Goal: Obtain resource: Obtain resource

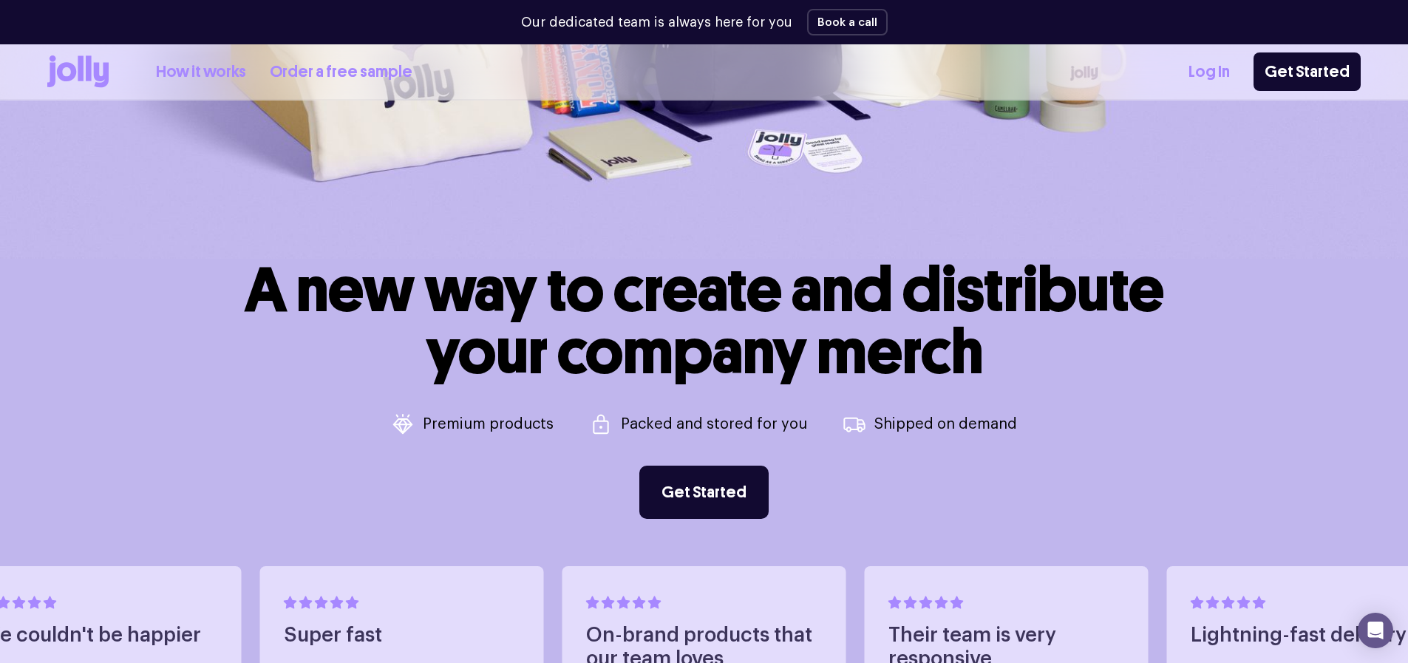
scroll to position [211, 0]
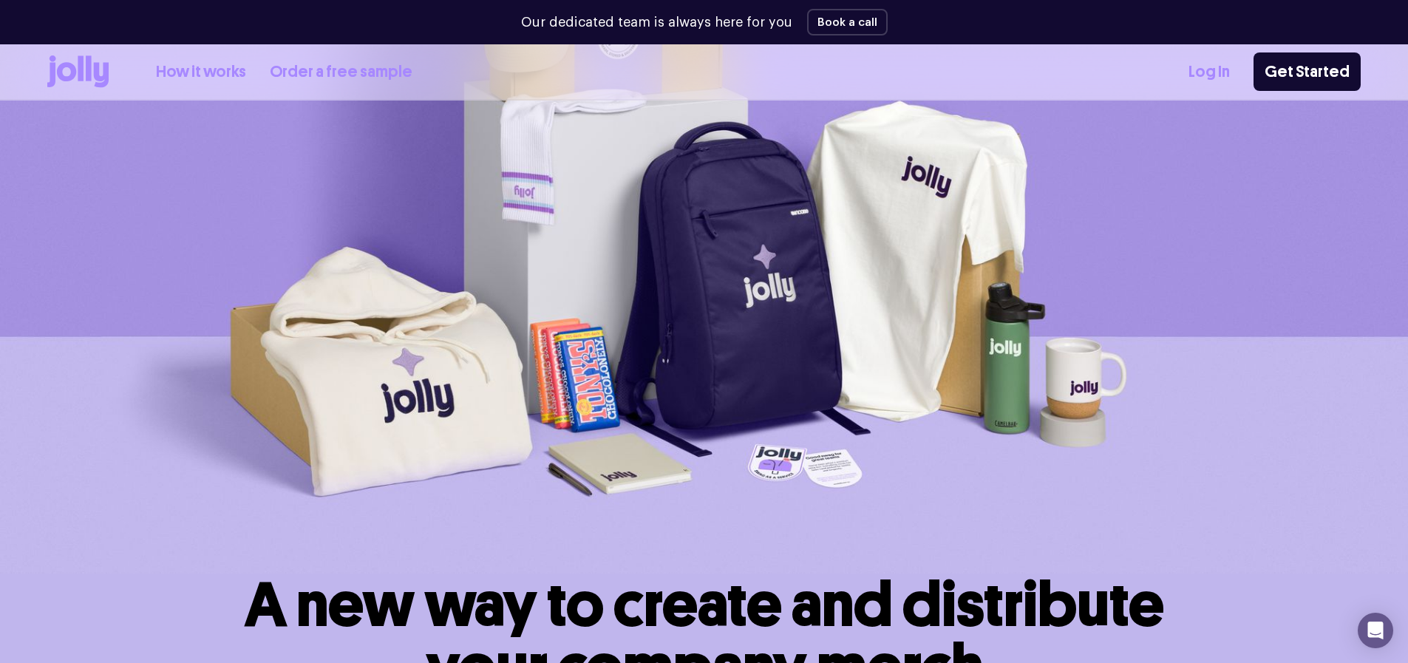
click at [350, 68] on link "Order a free sample" at bounding box center [341, 72] width 143 height 24
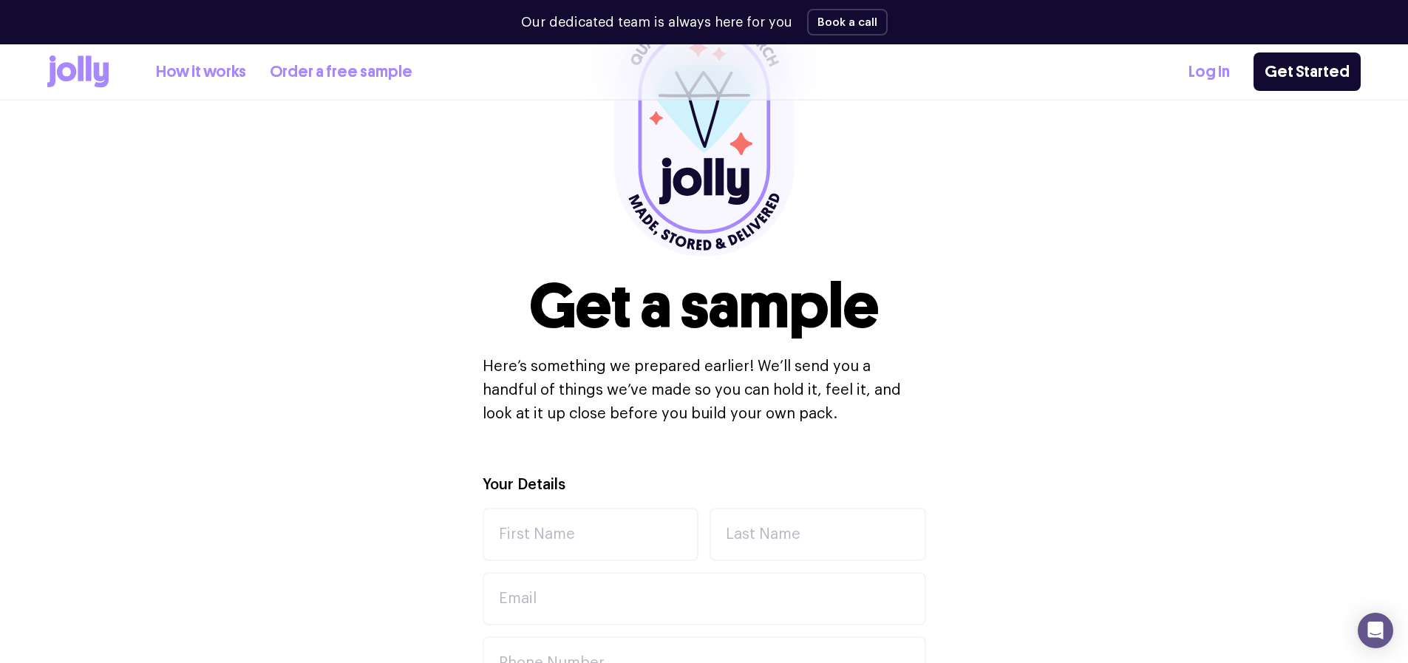
scroll to position [287, 0]
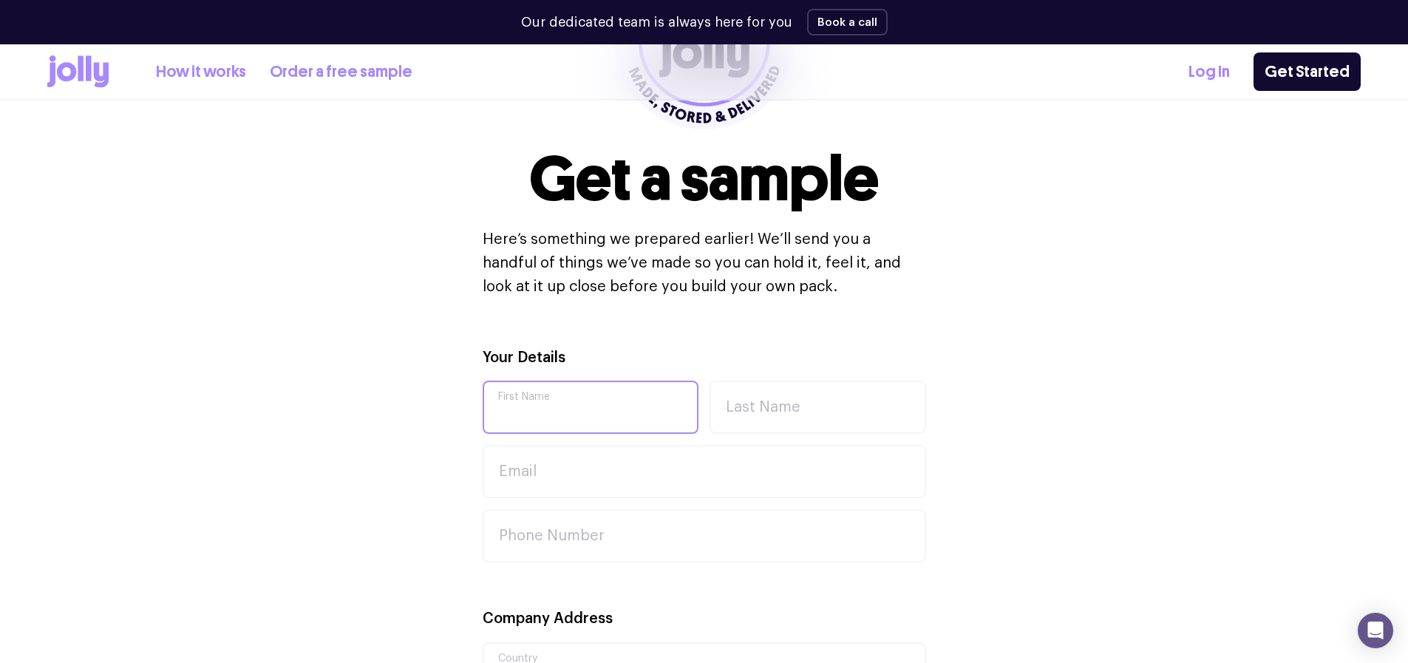
click at [550, 422] on input "First Name" at bounding box center [591, 407] width 217 height 53
type input "Saiful"
type input "Lateef"
type input "[PERSON_NAME][EMAIL_ADDRESS][DOMAIN_NAME]"
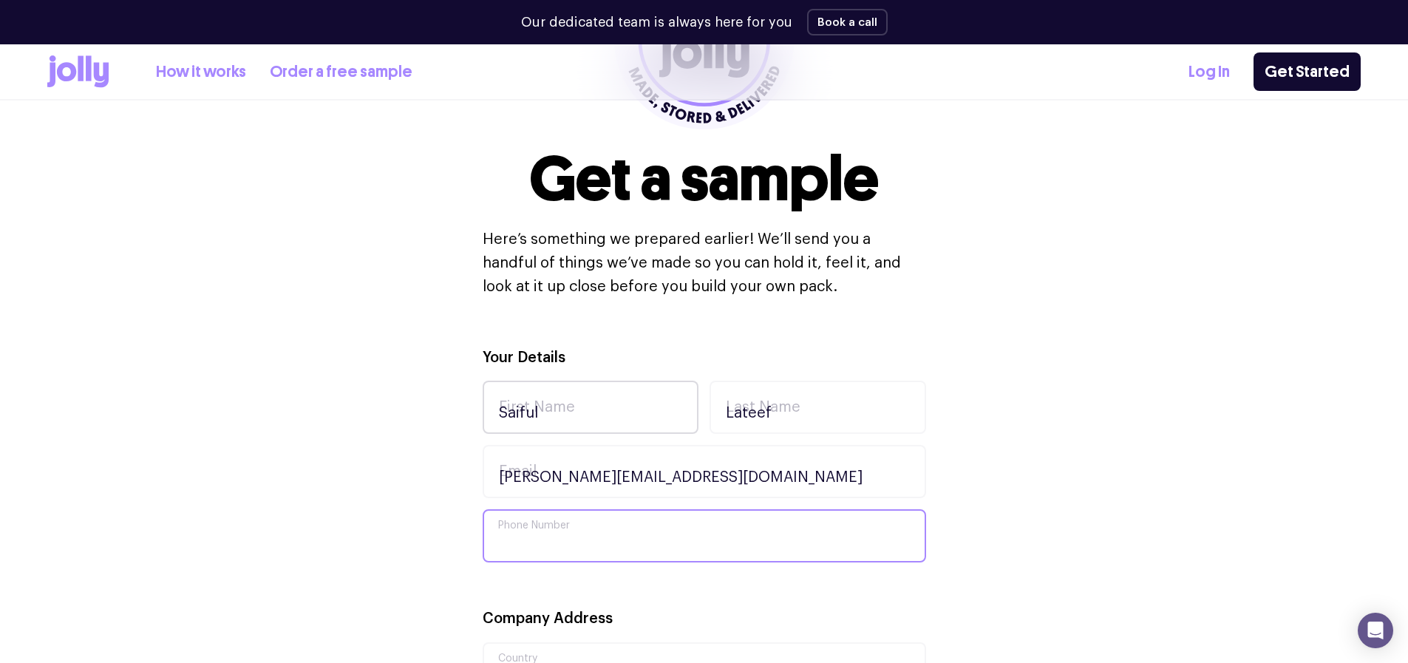
type input "0430052646"
type input "[STREET_ADDRESS]"
type input "Miners Rest"
type input "3352"
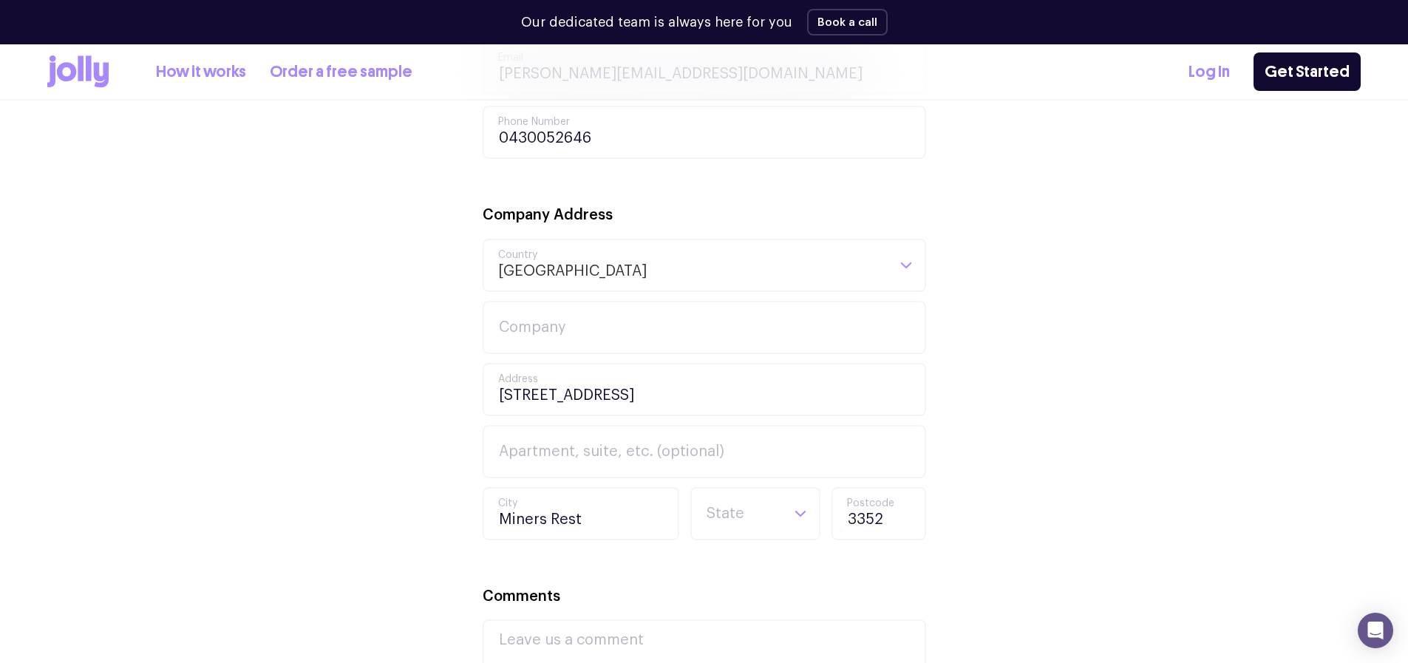
scroll to position [719, 0]
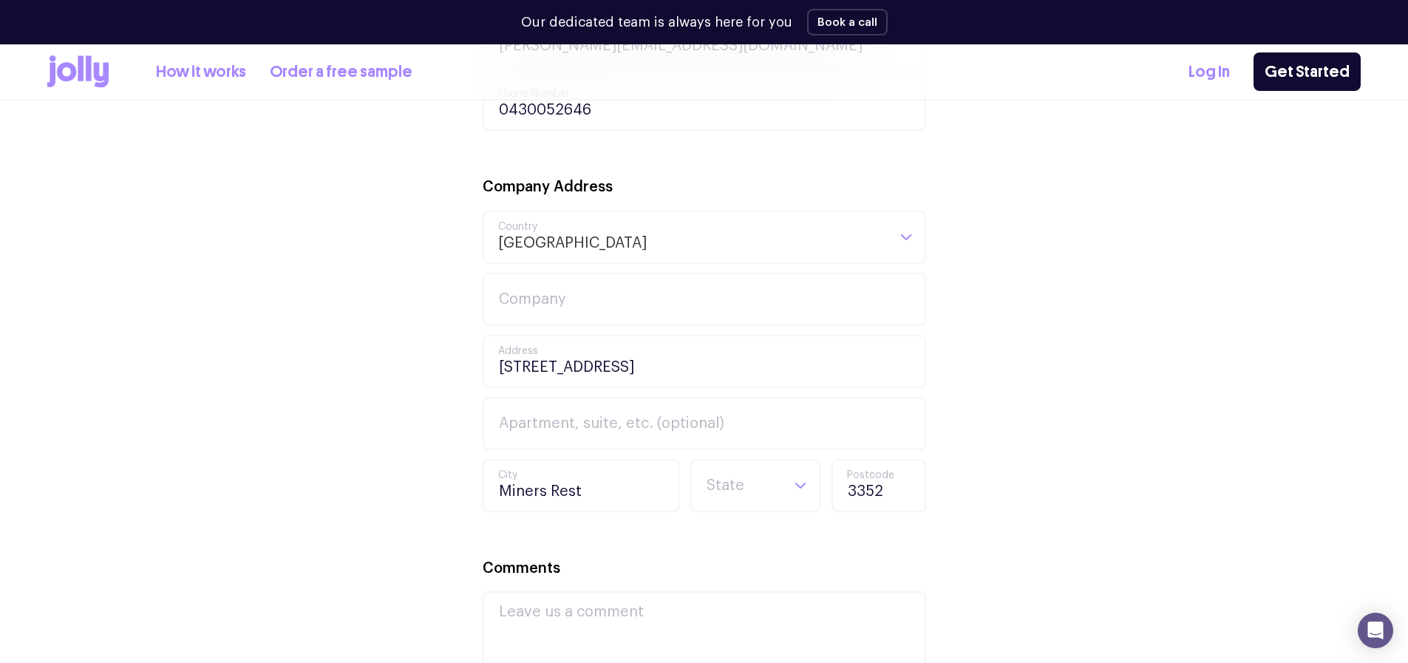
click at [304, 318] on div "Your Details Saiful First Name Lateef Last Name saif@squadly.io Email 043005264…" at bounding box center [704, 397] width 1314 height 967
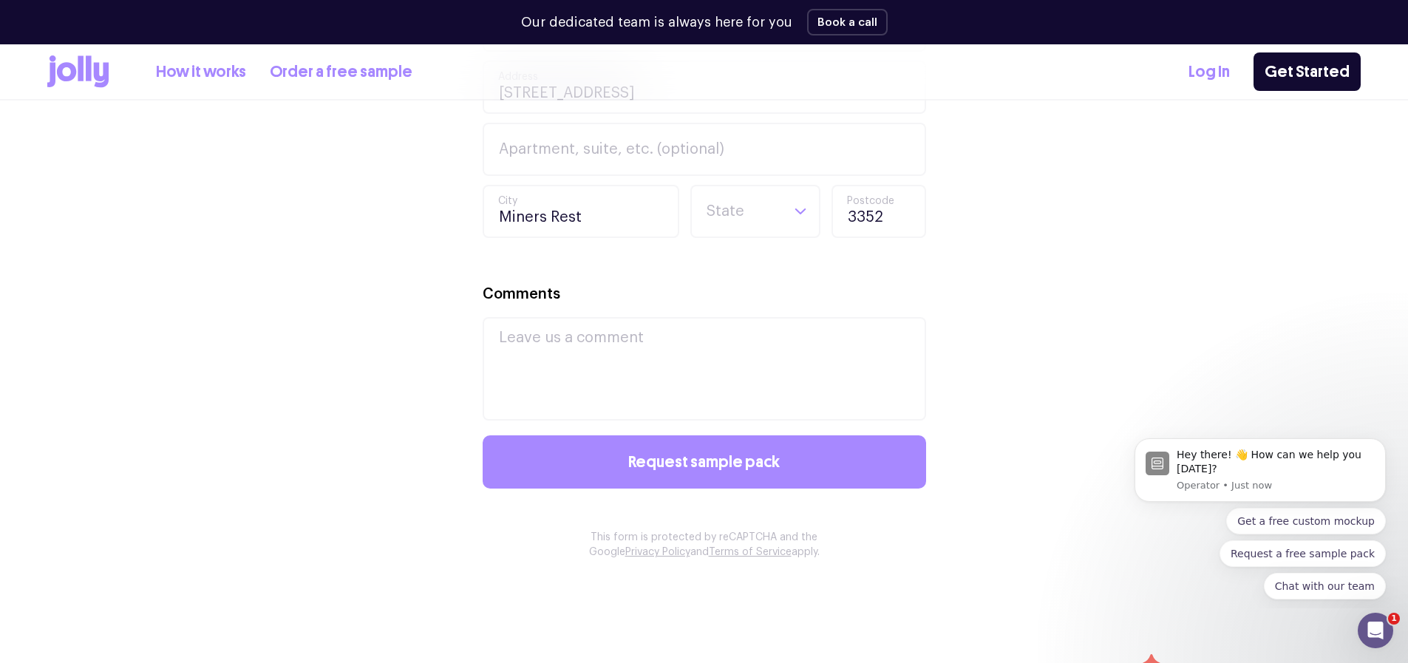
scroll to position [994, 0]
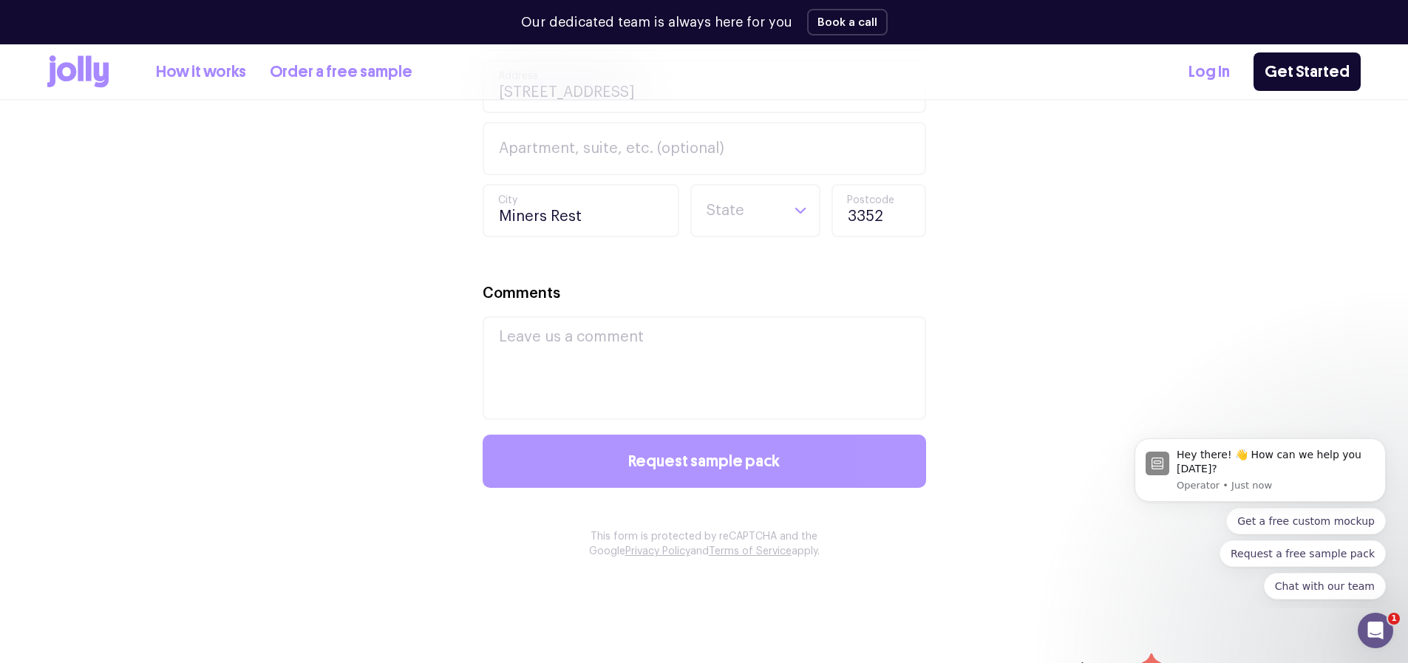
click at [626, 445] on button "Request sample pack" at bounding box center [705, 461] width 444 height 53
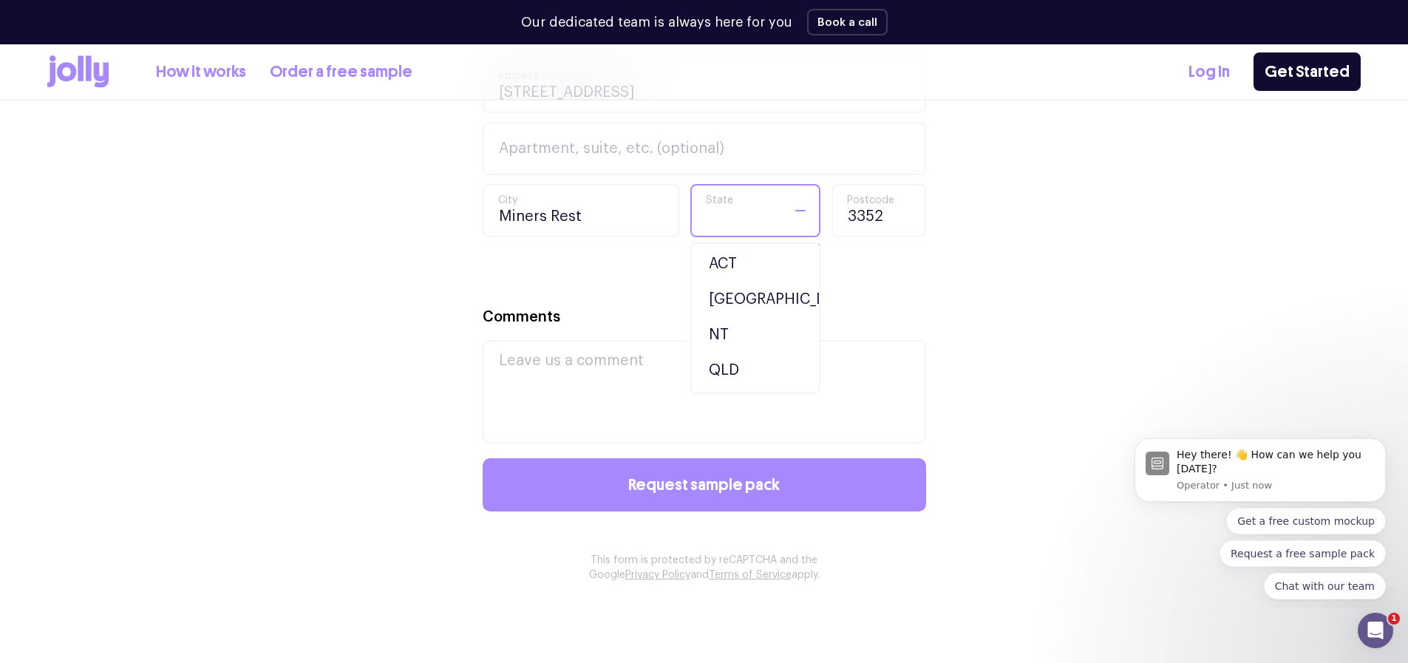
click at [788, 215] on div "Loading..." at bounding box center [800, 211] width 37 height 50
click at [743, 340] on li "VIC" at bounding box center [755, 336] width 123 height 35
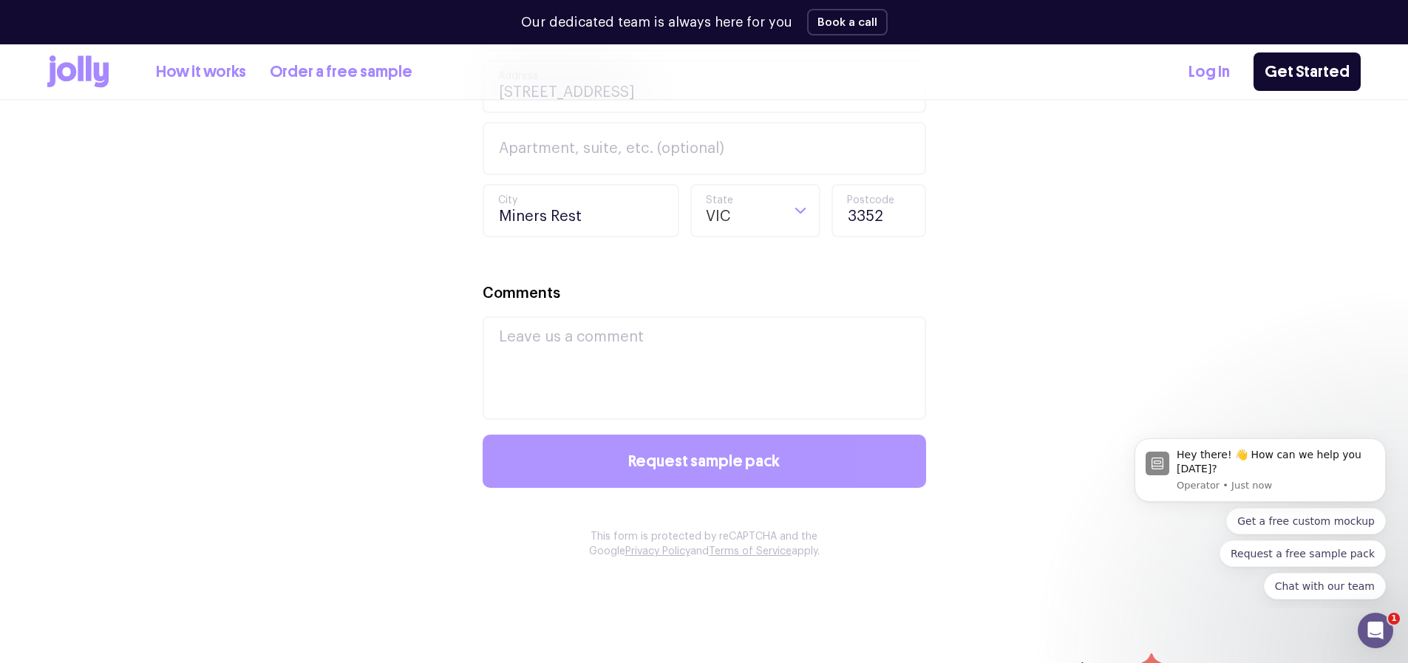
click at [688, 472] on button "Request sample pack" at bounding box center [705, 461] width 444 height 53
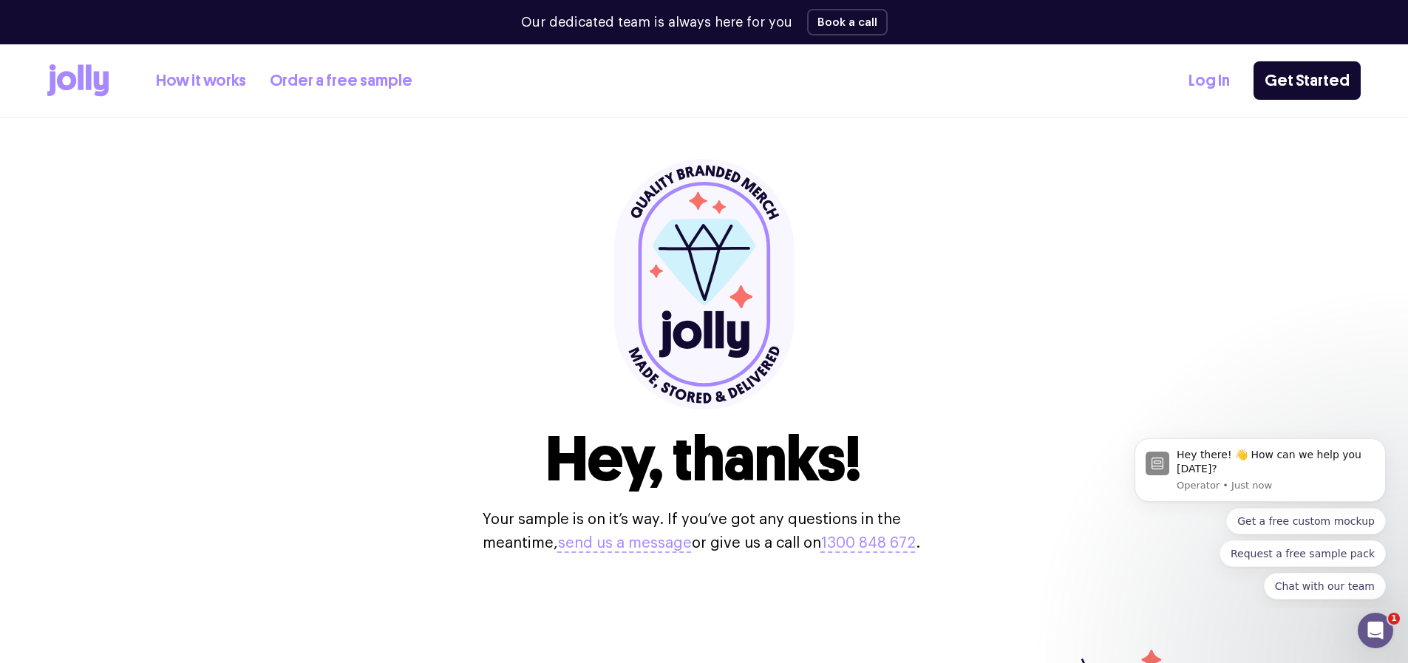
scroll to position [0, 0]
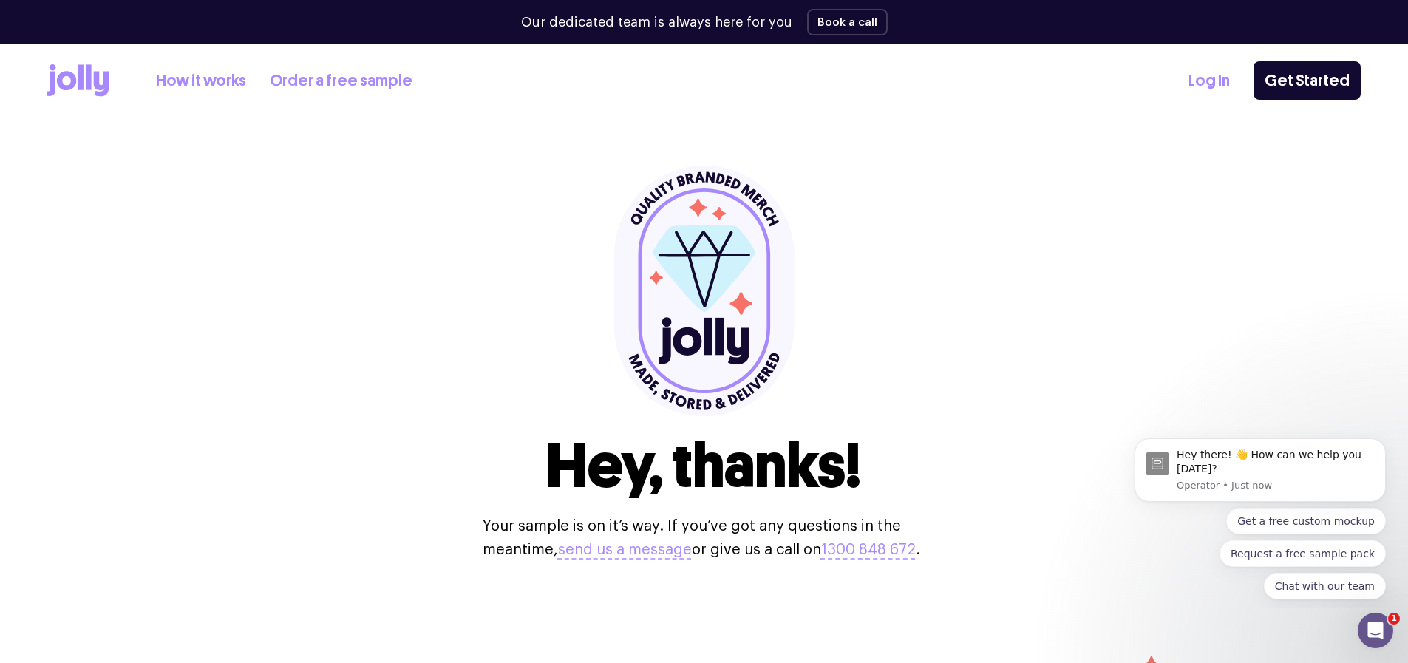
click at [316, 81] on link "Order a free sample" at bounding box center [341, 81] width 143 height 24
click at [193, 86] on link "How it works" at bounding box center [201, 81] width 90 height 24
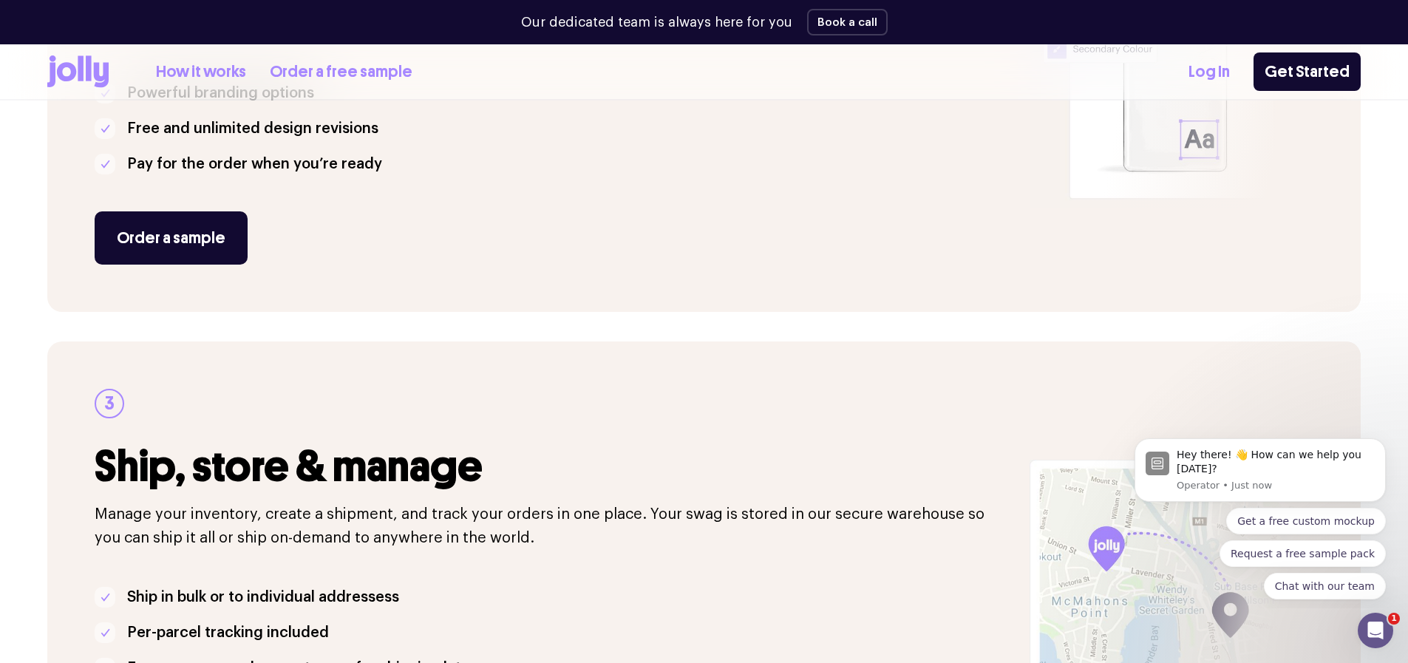
scroll to position [899, 0]
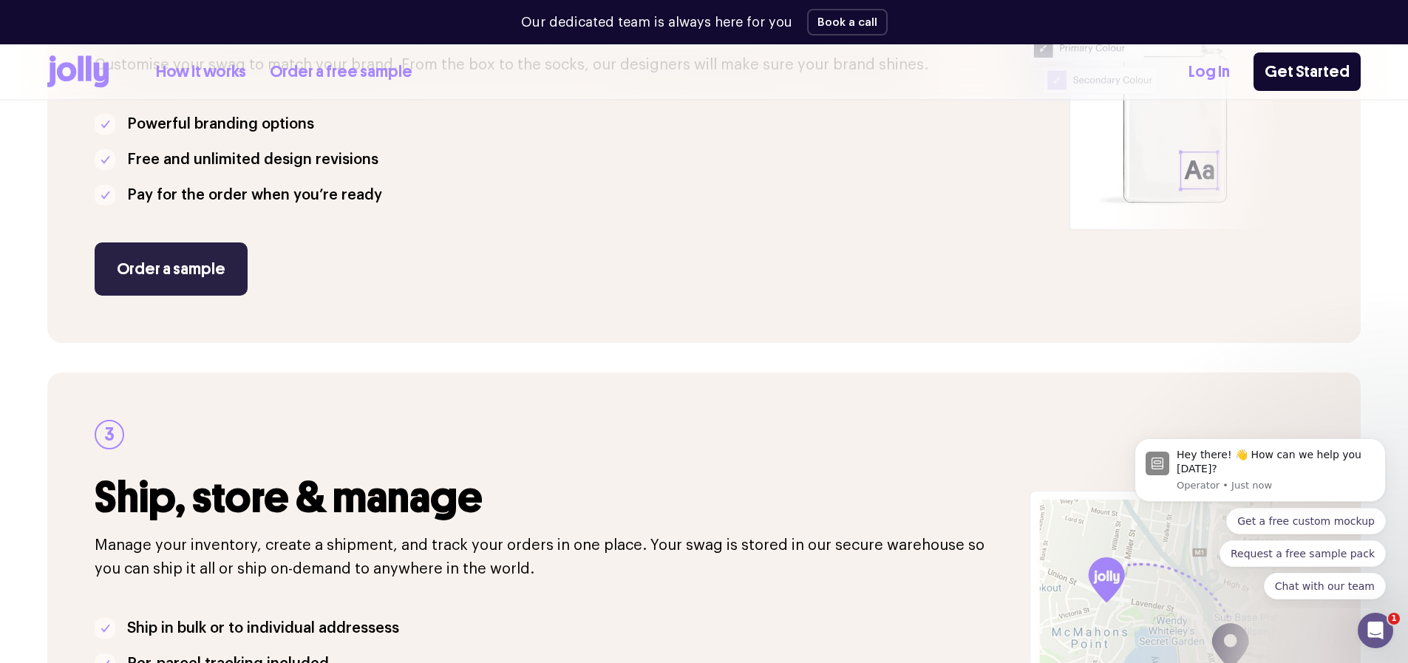
click at [220, 272] on link "Order a sample" at bounding box center [171, 268] width 153 height 53
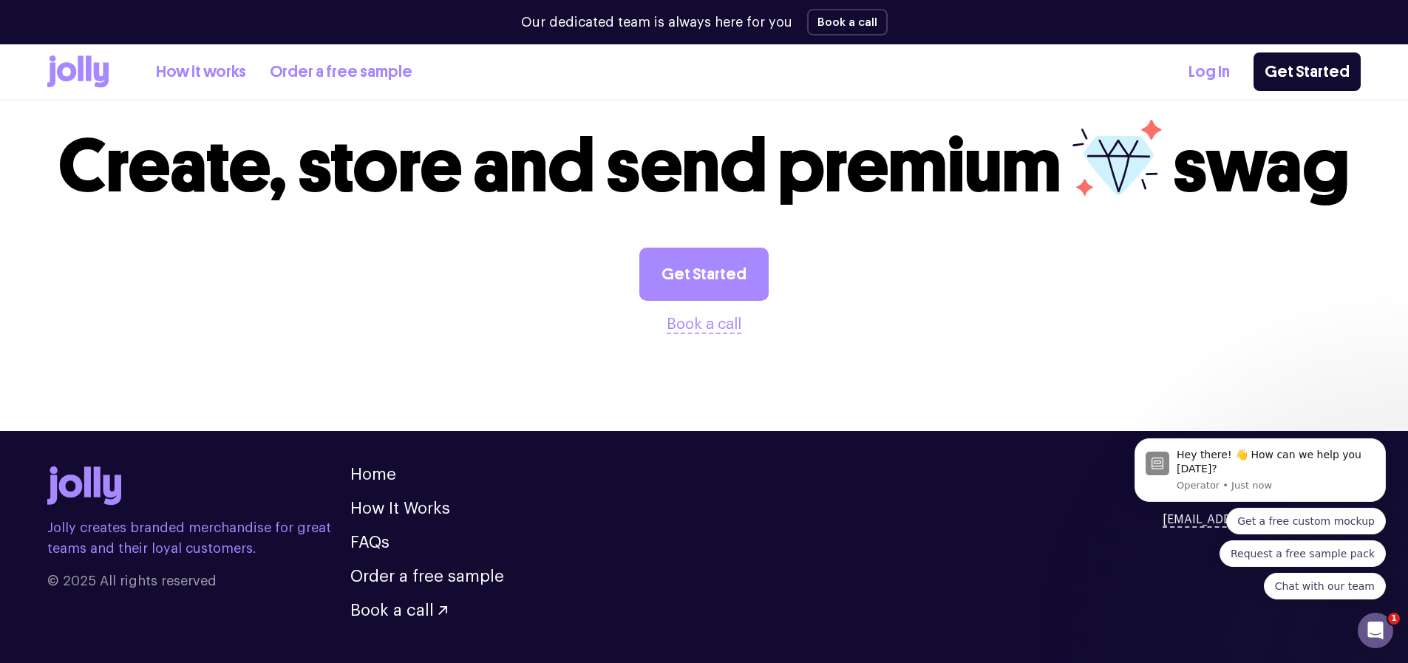
scroll to position [603, 0]
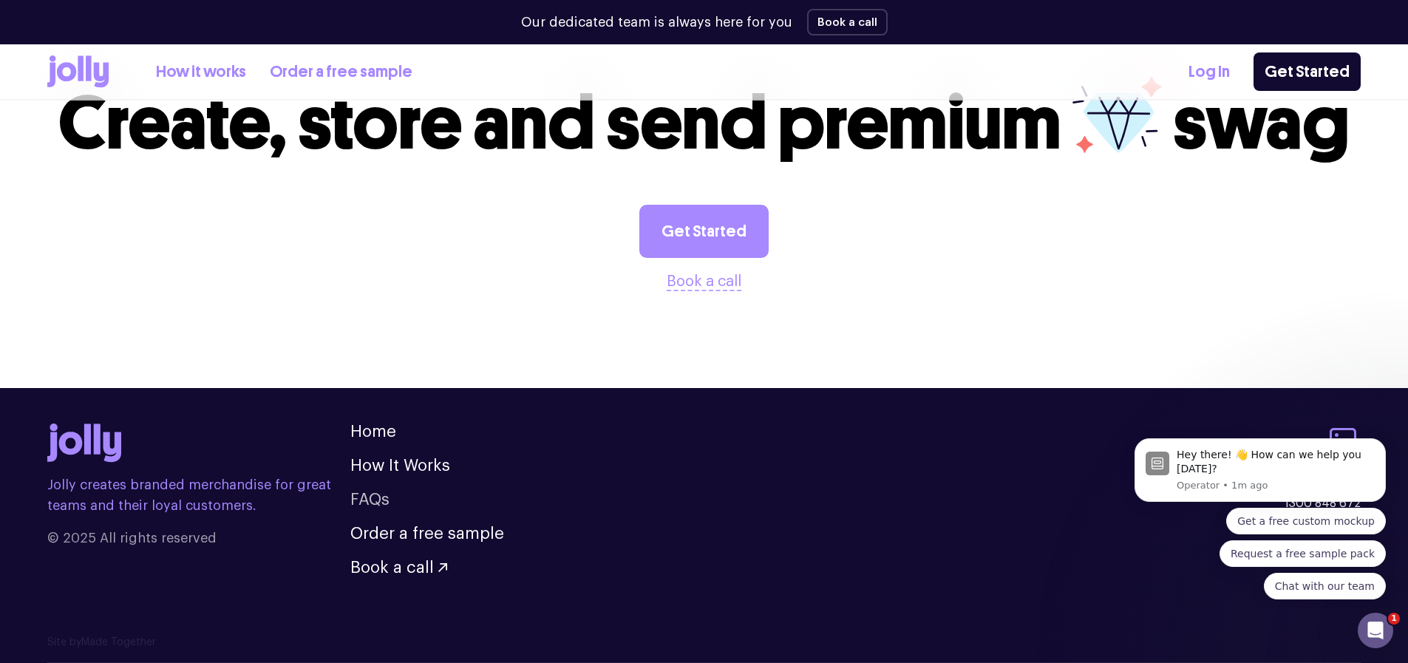
click at [370, 503] on link "FAQs" at bounding box center [369, 500] width 39 height 16
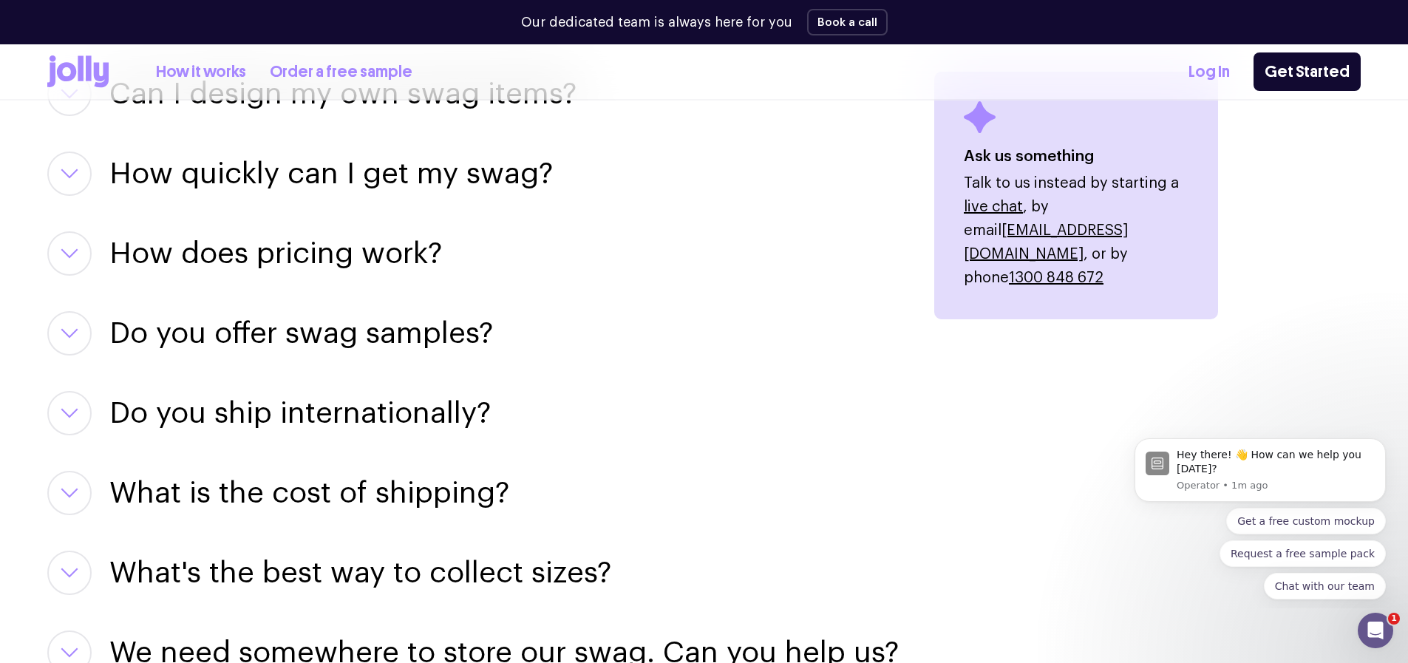
scroll to position [2202, 0]
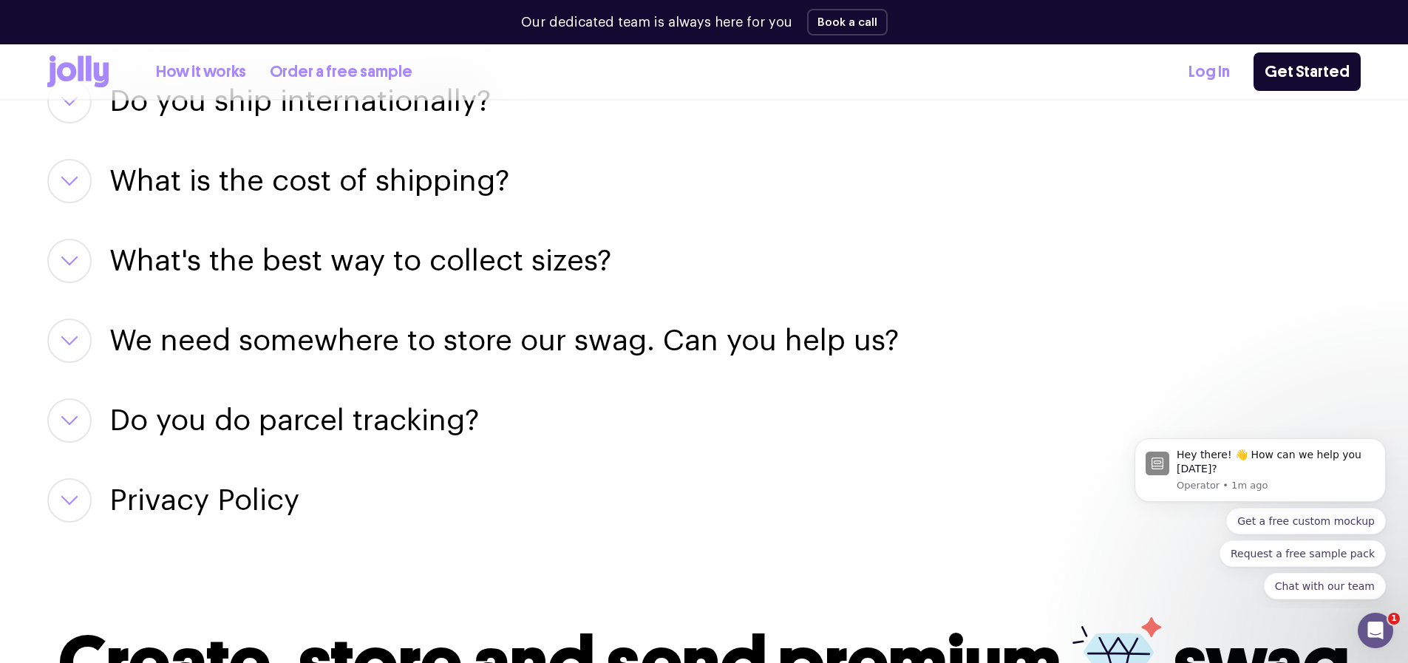
click at [384, 268] on h3 "What's the best way to collect sizes?" at bounding box center [360, 261] width 502 height 44
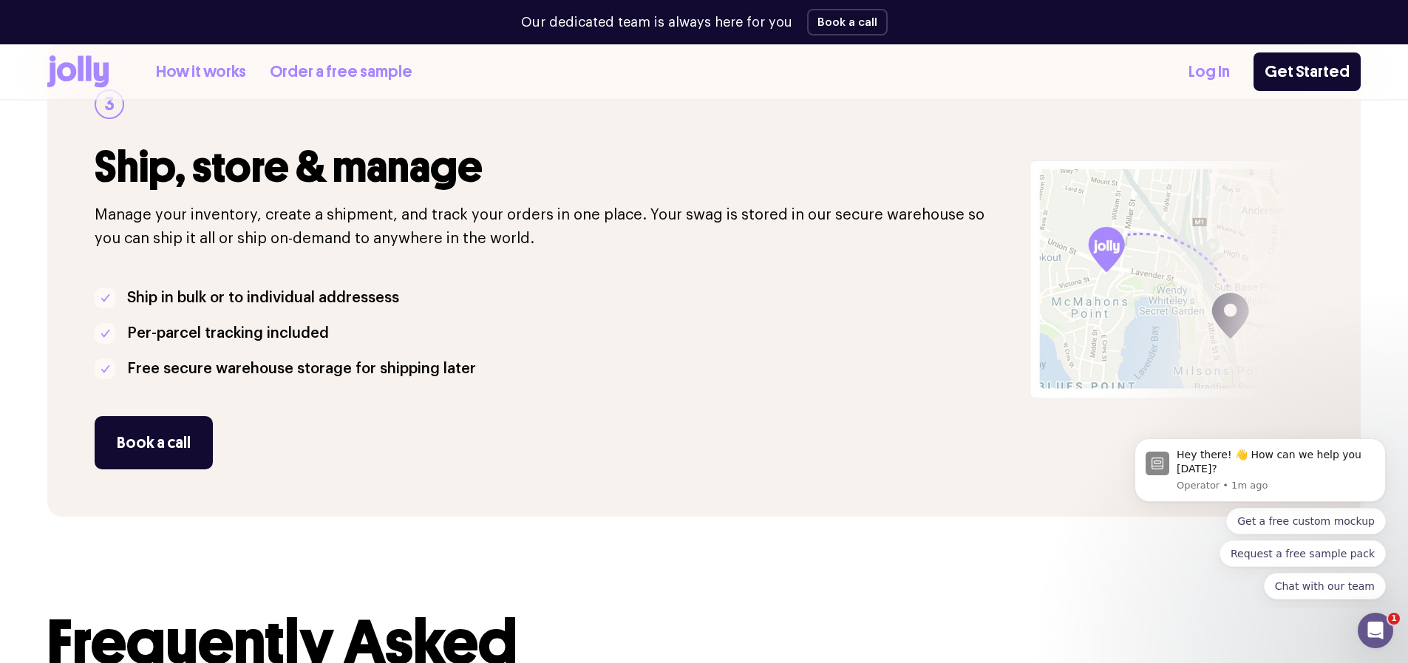
scroll to position [1229, 0]
click at [1142, 262] on div at bounding box center [1197, 280] width 328 height 475
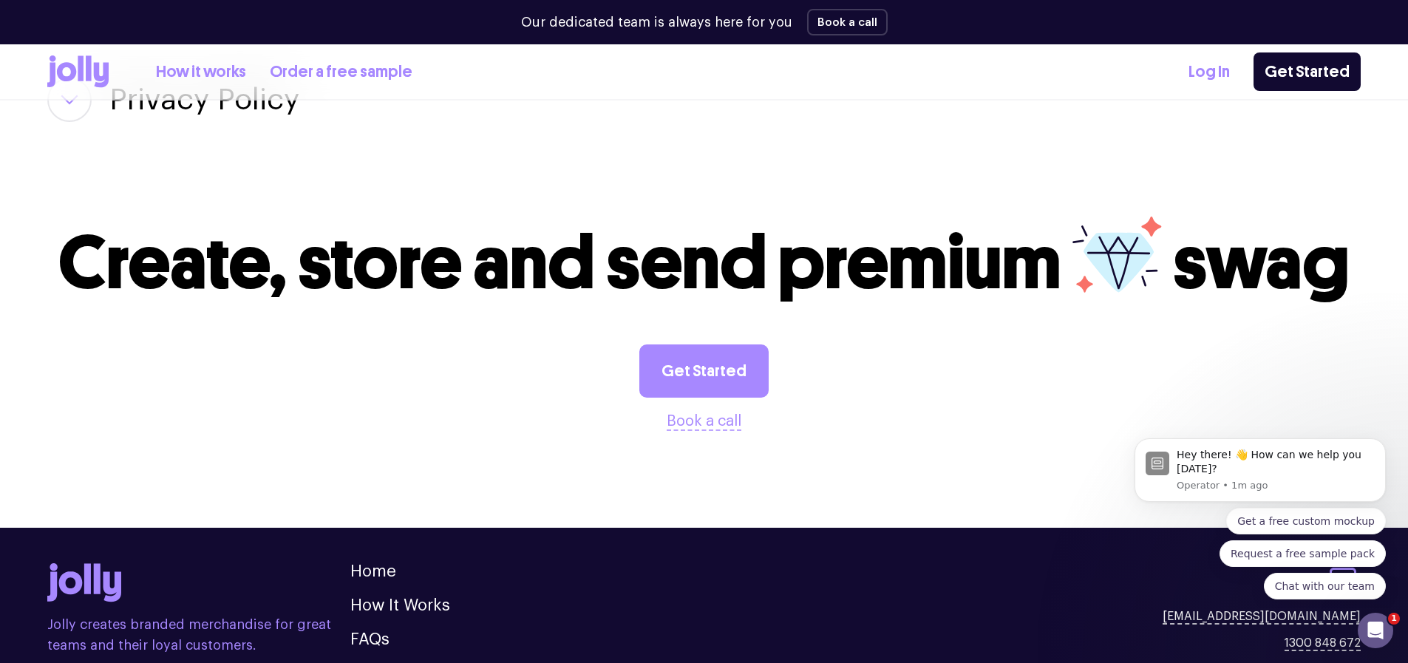
scroll to position [2908, 0]
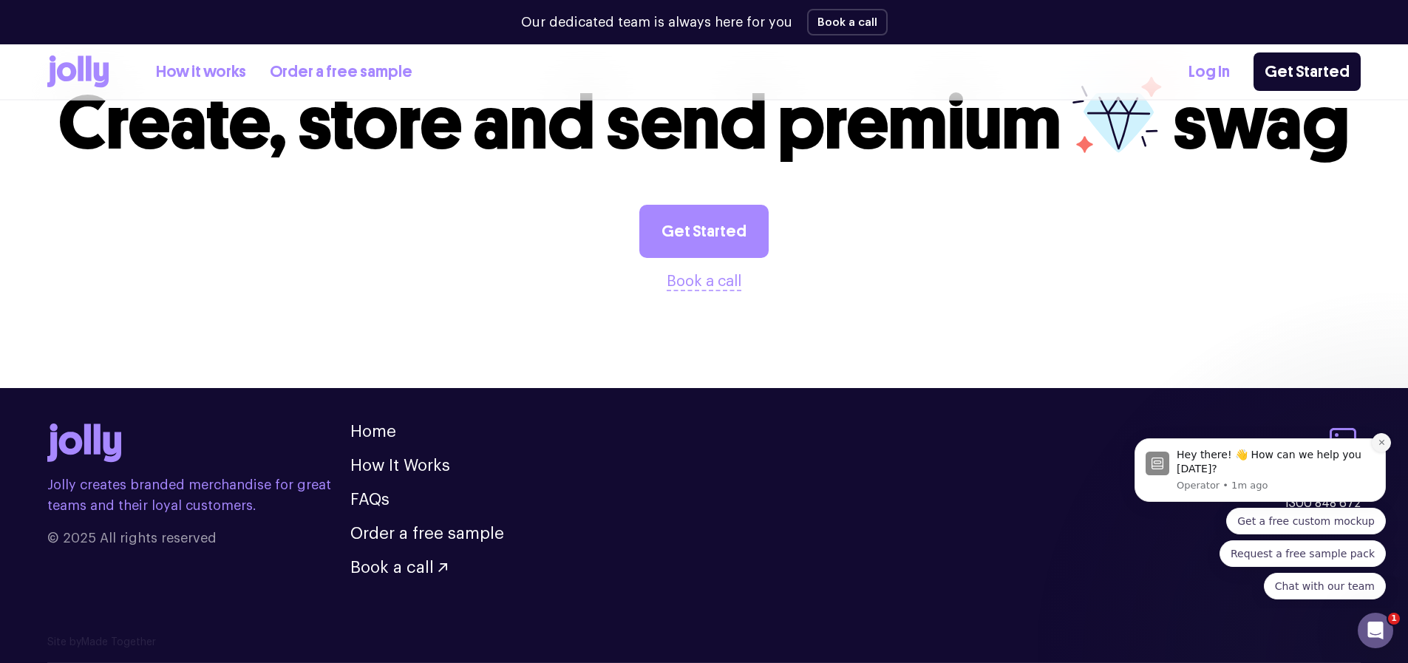
click at [1378, 441] on icon "Dismiss notification" at bounding box center [1382, 442] width 8 height 8
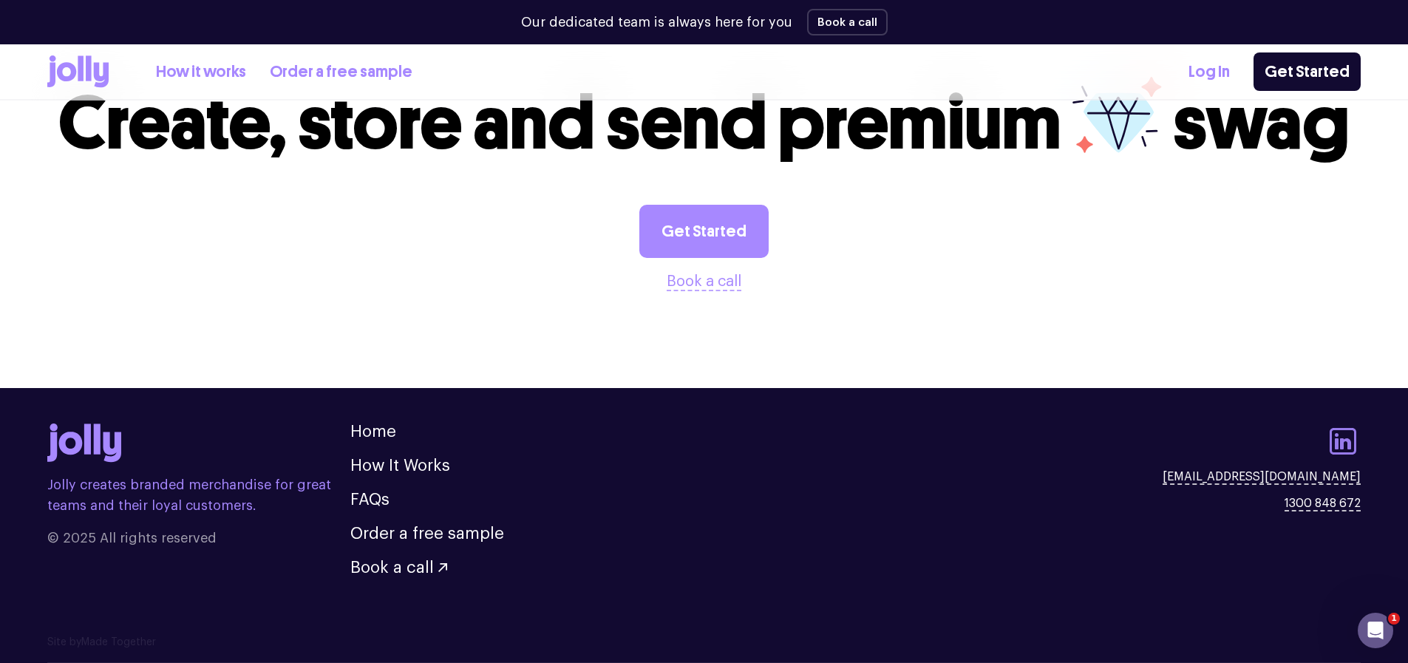
click at [1342, 442] on icon at bounding box center [1343, 441] width 27 height 27
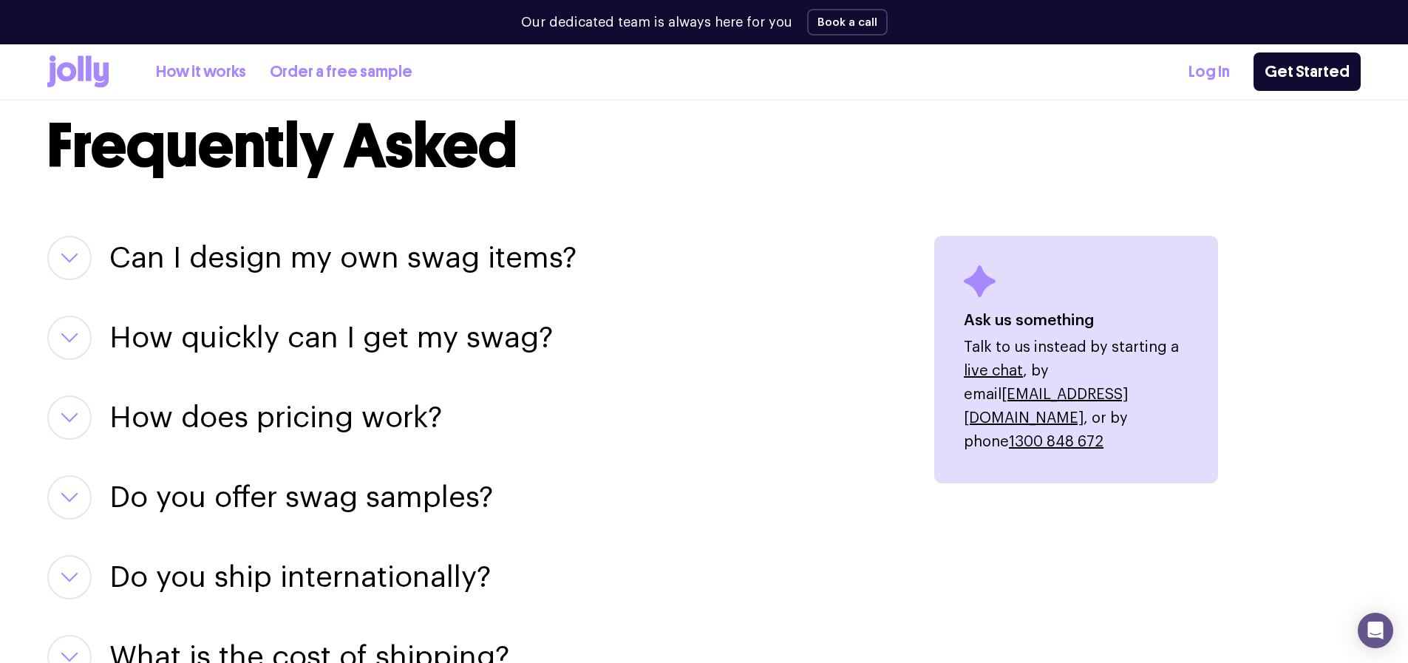
scroll to position [1740, 0]
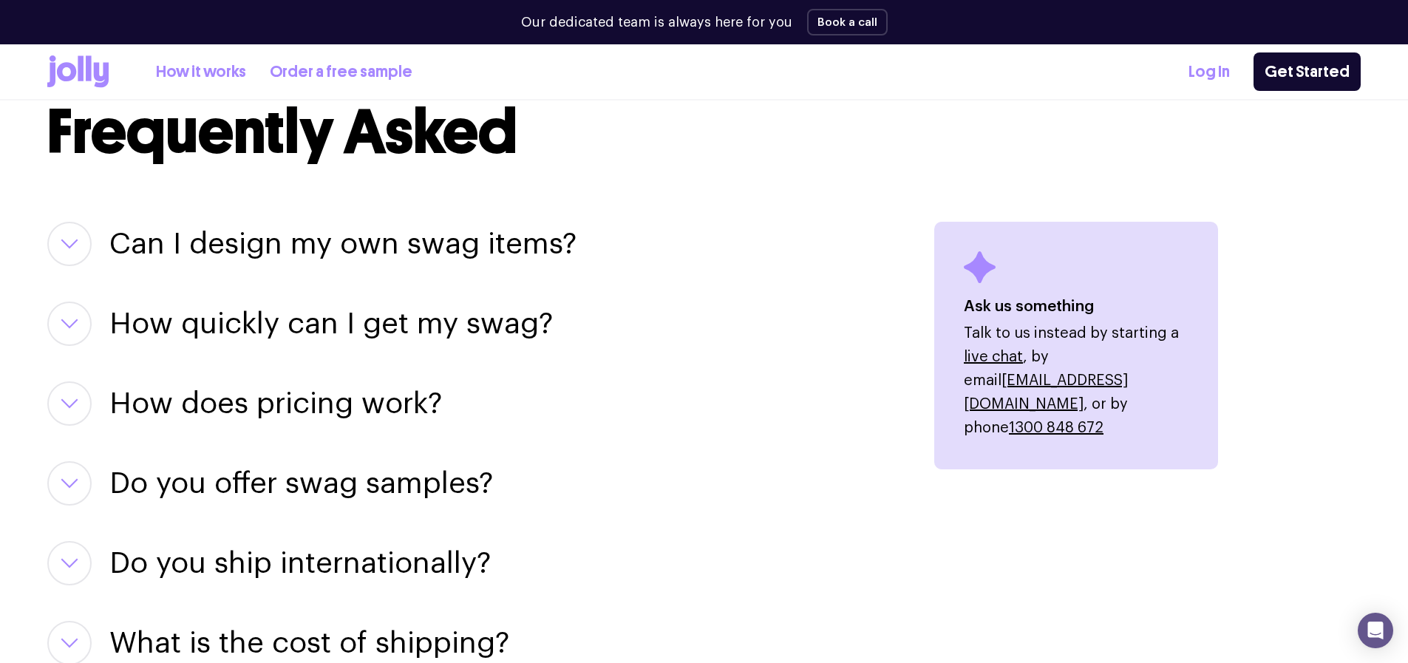
click at [302, 249] on h3 "Can I design my own swag items?" at bounding box center [342, 244] width 467 height 44
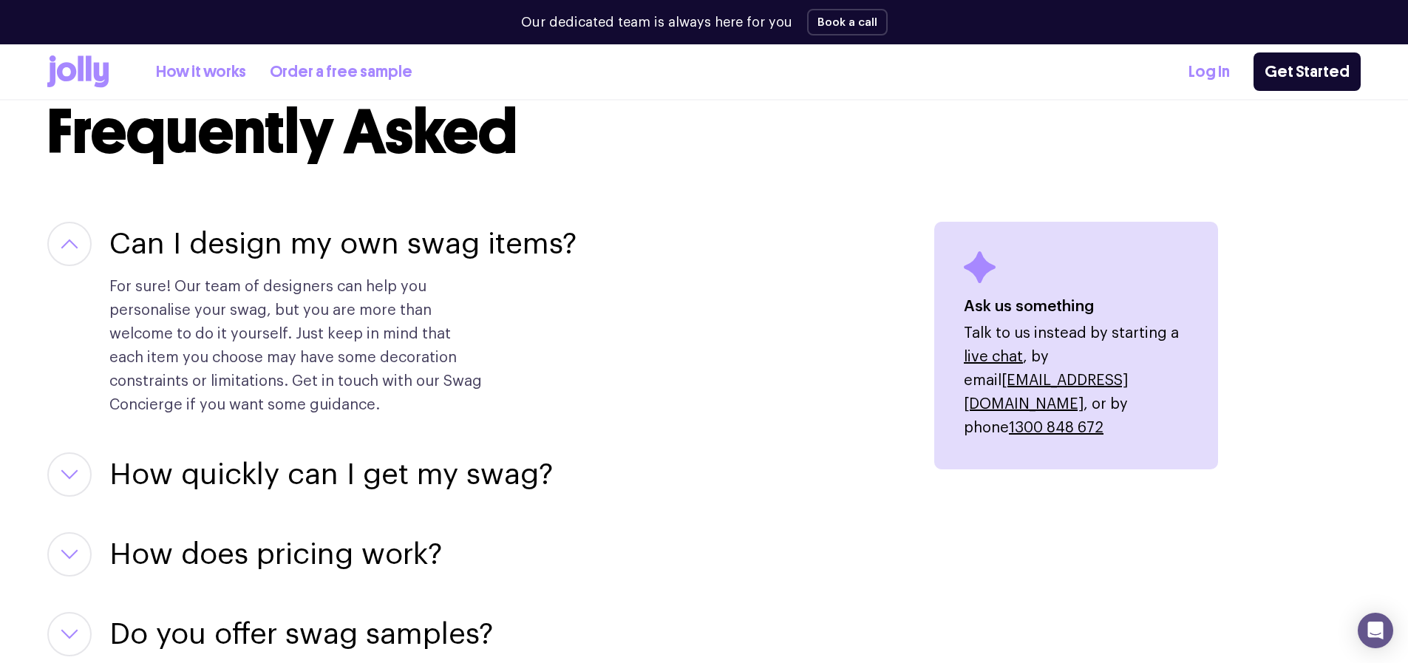
click at [302, 249] on h3 "Can I design my own swag items?" at bounding box center [342, 244] width 467 height 44
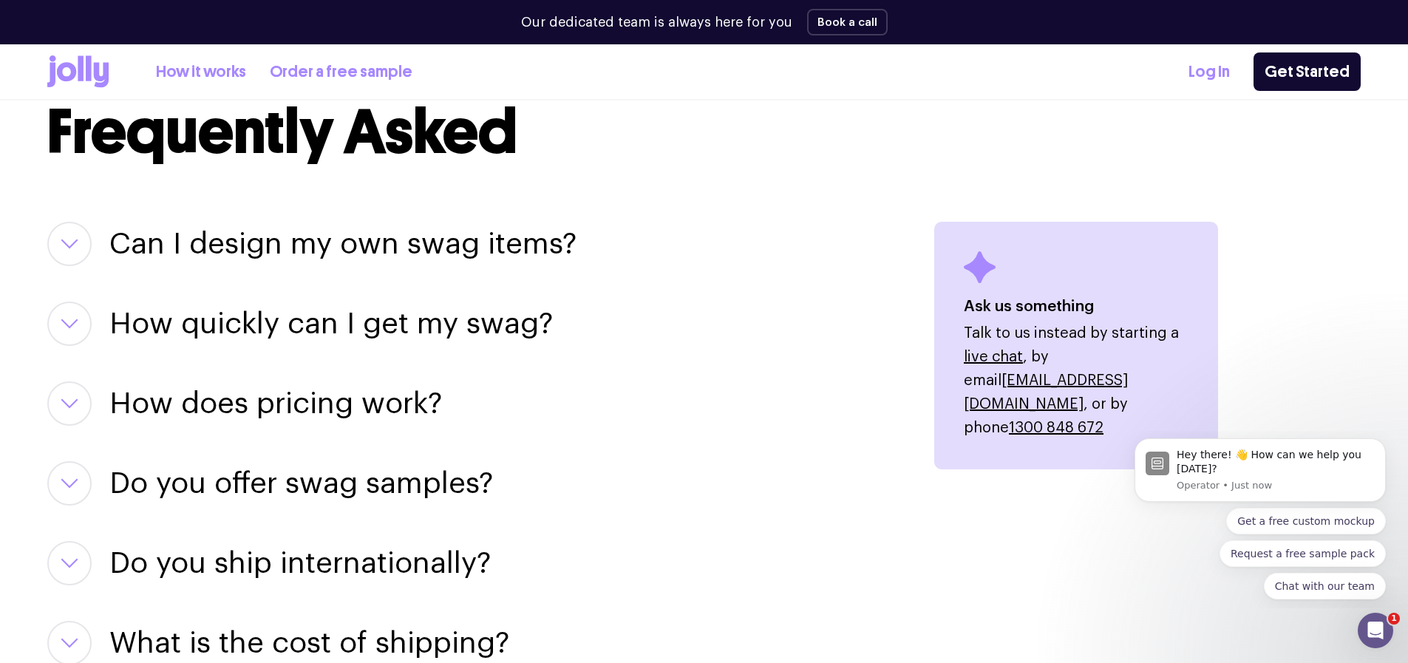
scroll to position [0, 0]
click at [408, 330] on h3 "How quickly can I get my swag?" at bounding box center [331, 324] width 444 height 44
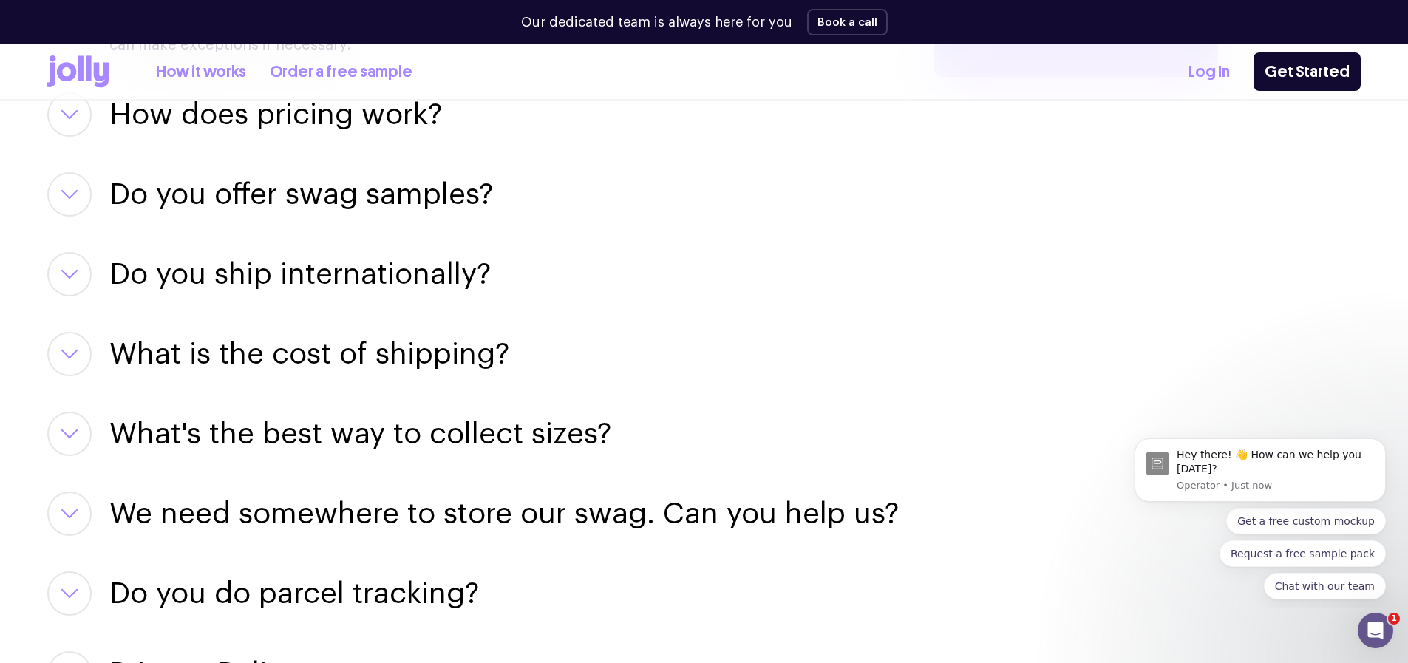
scroll to position [1951, 0]
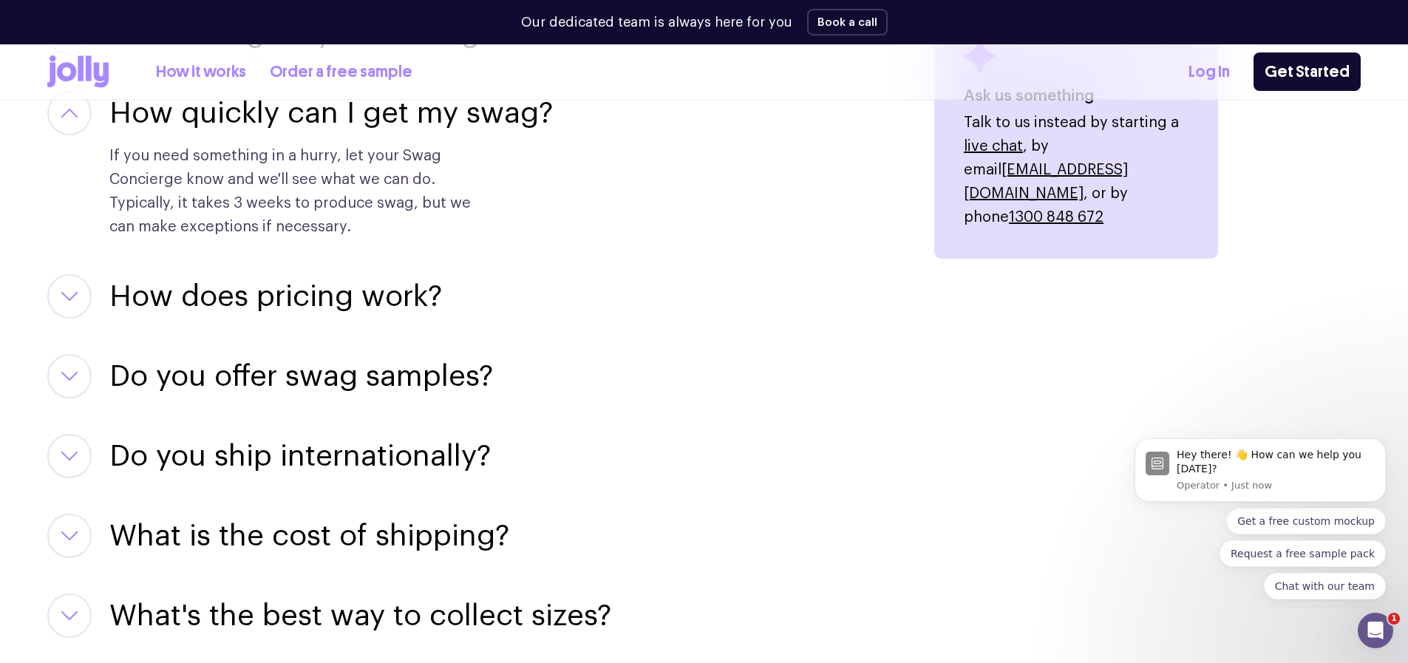
click at [420, 313] on h3 "How does pricing work?" at bounding box center [275, 296] width 333 height 44
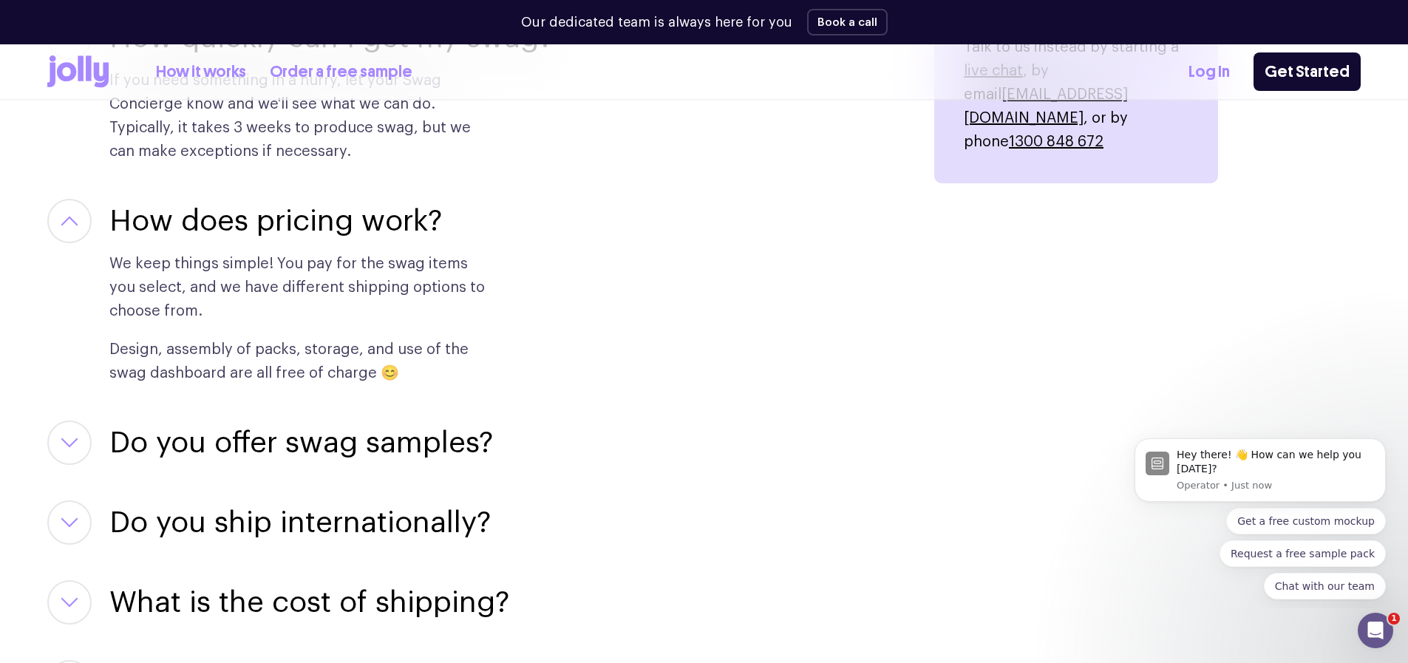
scroll to position [2135, 0]
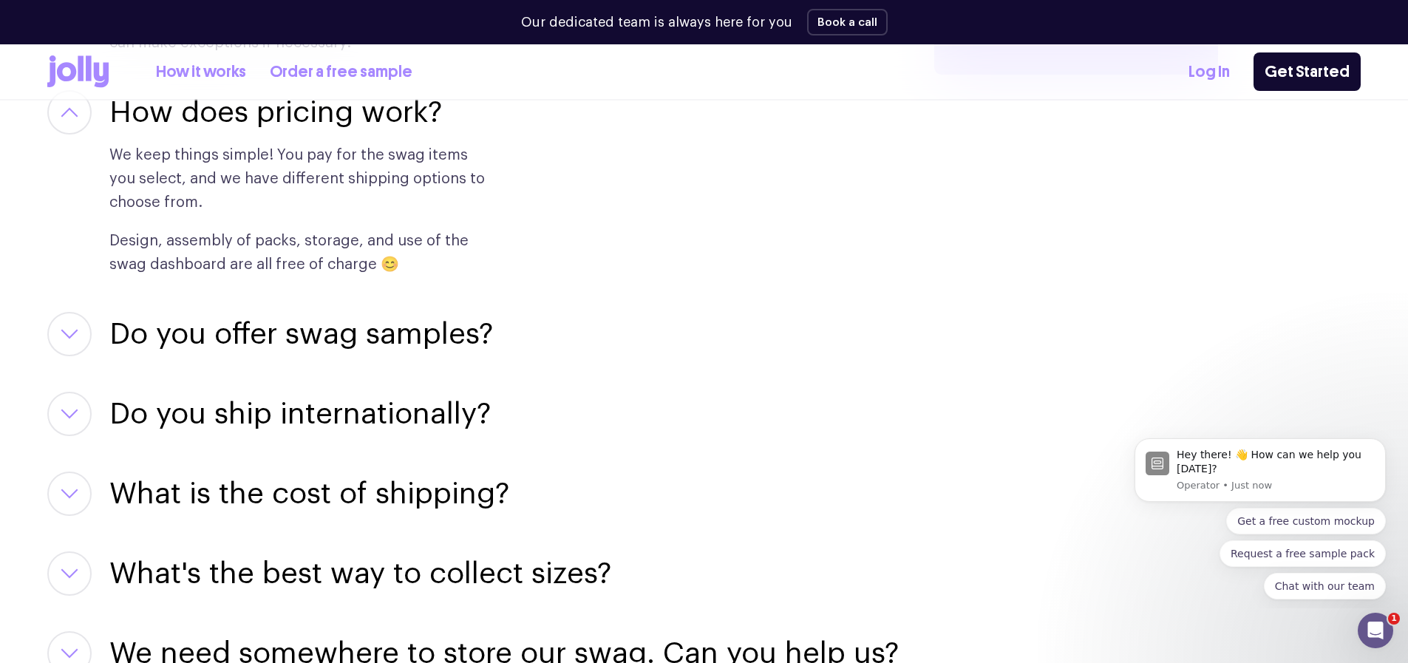
click at [404, 338] on h3 "Do you offer swag samples?" at bounding box center [301, 334] width 384 height 44
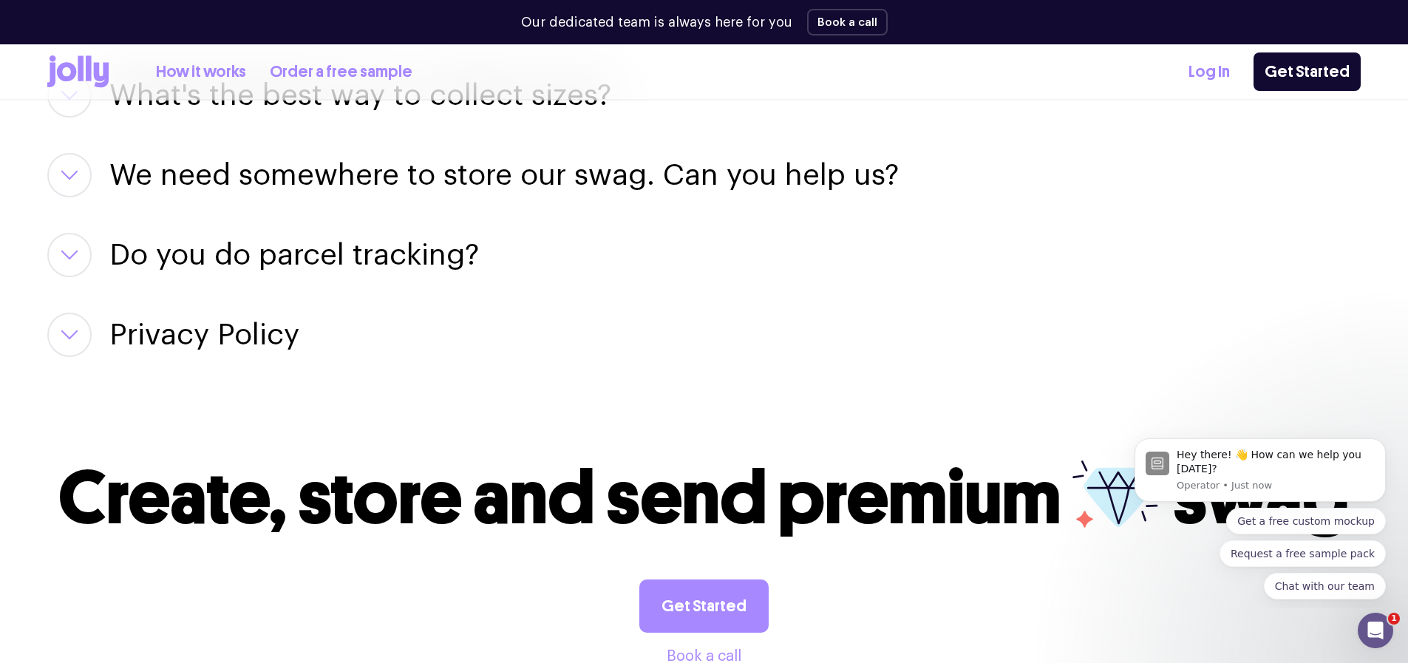
scroll to position [2384, 0]
